Goal: Information Seeking & Learning: Find specific fact

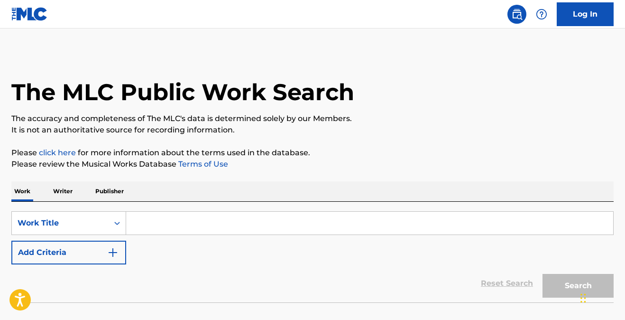
click at [147, 222] on input "Search Form" at bounding box center [369, 222] width 487 height 23
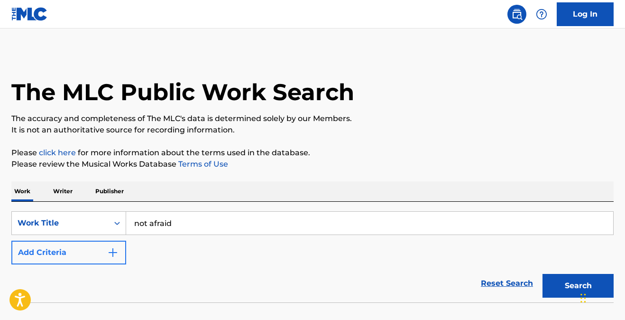
type input "not afraid"
click at [113, 257] on img "Search Form" at bounding box center [112, 252] width 11 height 11
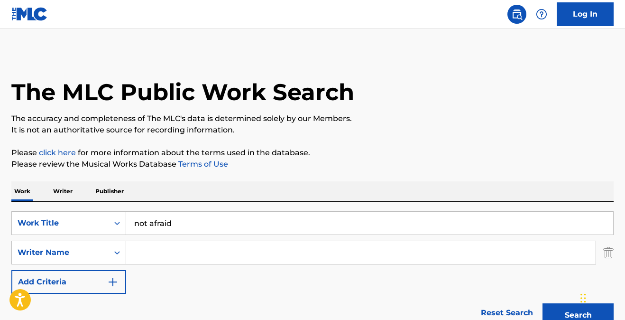
click at [143, 253] on input "Search Form" at bounding box center [360, 252] width 469 height 23
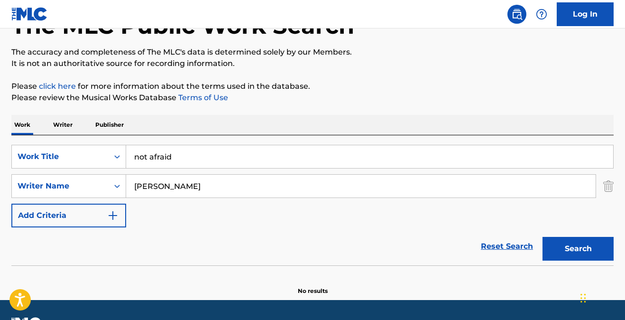
scroll to position [68, 0]
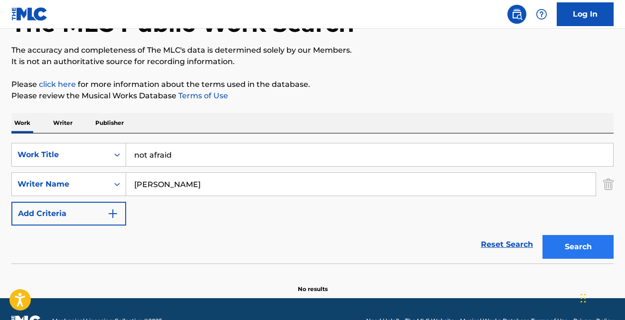
type input "[PERSON_NAME]"
click at [580, 248] on button "Search" at bounding box center [577, 247] width 71 height 24
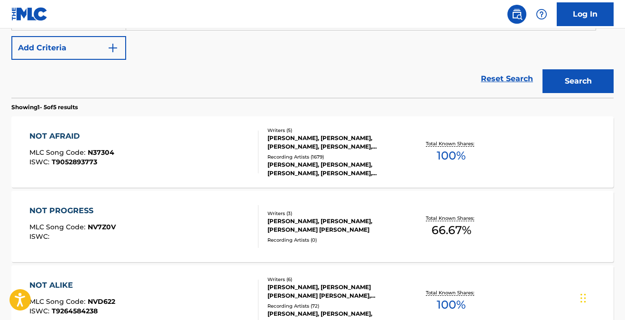
scroll to position [236, 0]
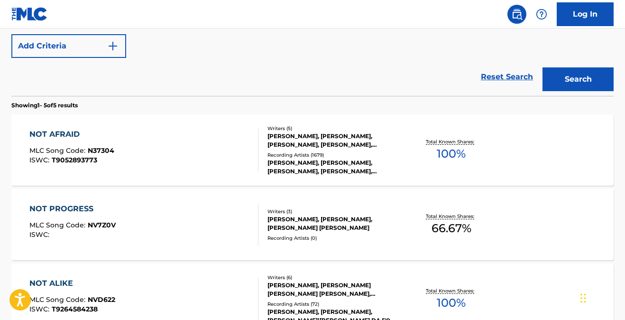
click at [58, 134] on div "NOT AFRAID" at bounding box center [71, 133] width 85 height 11
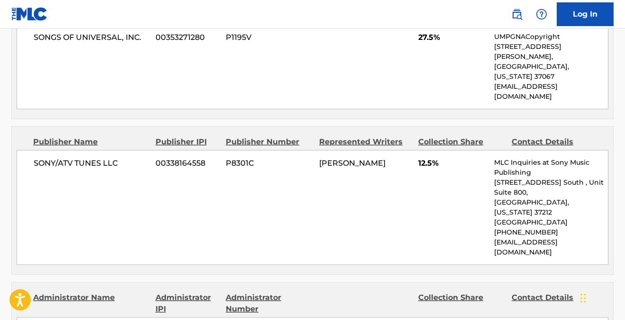
scroll to position [541, 0]
